Goal: Navigation & Orientation: Find specific page/section

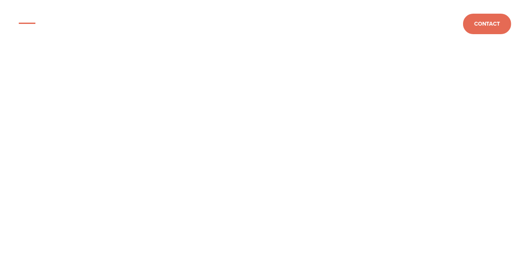
click at [0, 0] on link "Gala Dinner" at bounding box center [0, 0] width 0 height 0
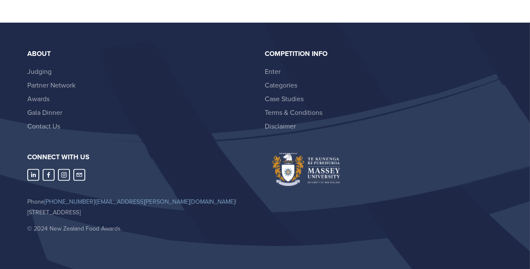
scroll to position [2260, 0]
